Goal: Information Seeking & Learning: Learn about a topic

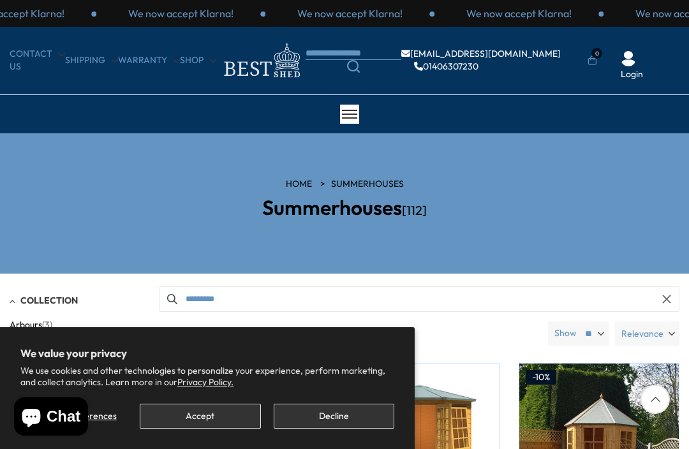
click at [320, 420] on button "Decline" at bounding box center [334, 416] width 121 height 25
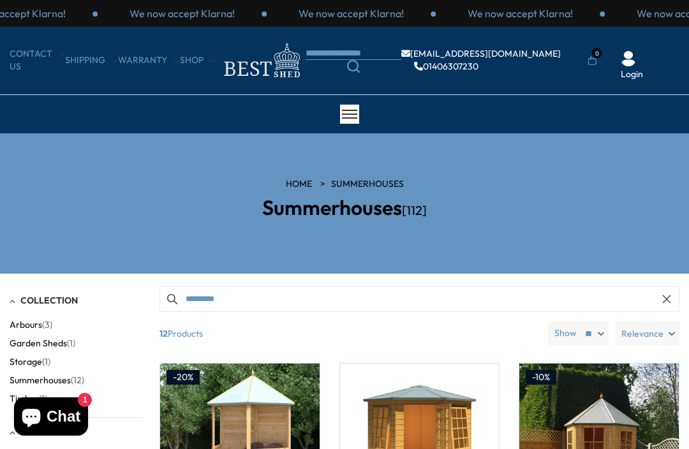
click at [246, 303] on input "*********" at bounding box center [420, 299] width 520 height 26
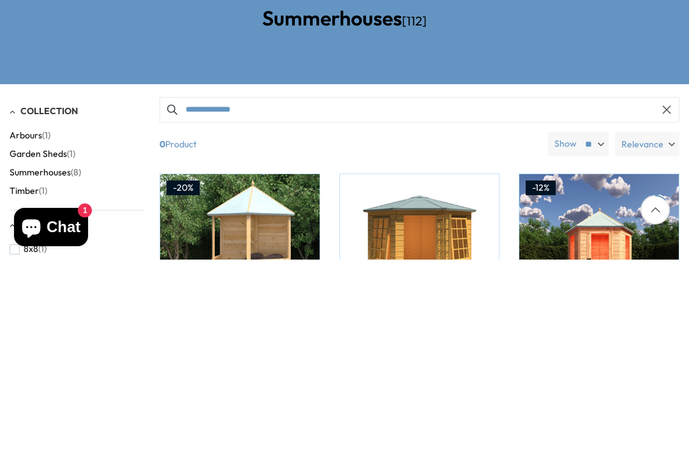
type input "**********"
